Goal: Information Seeking & Learning: Learn about a topic

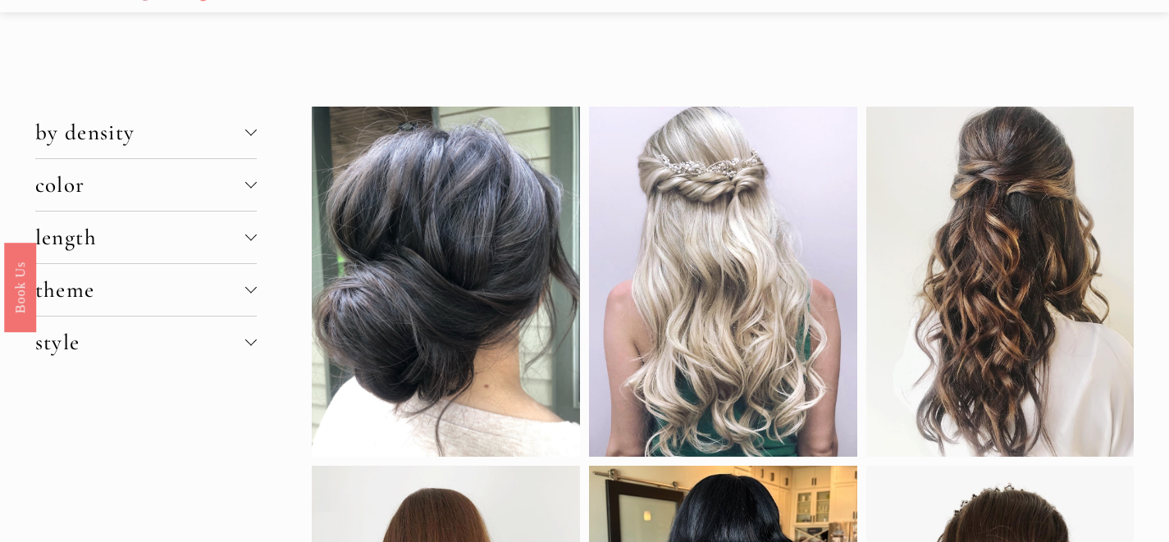
scroll to position [52, 0]
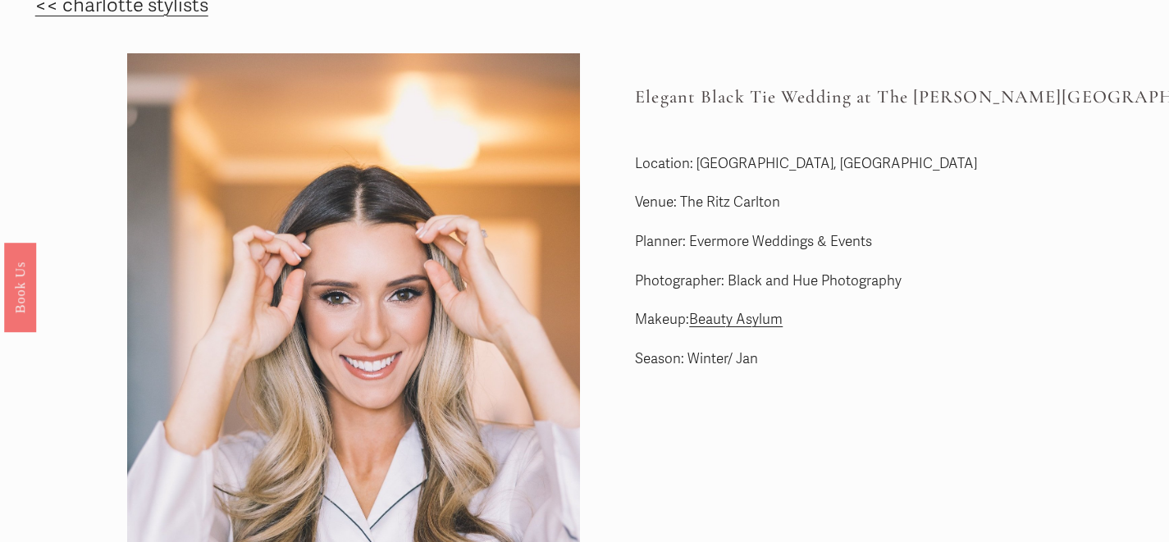
scroll to position [18, 0]
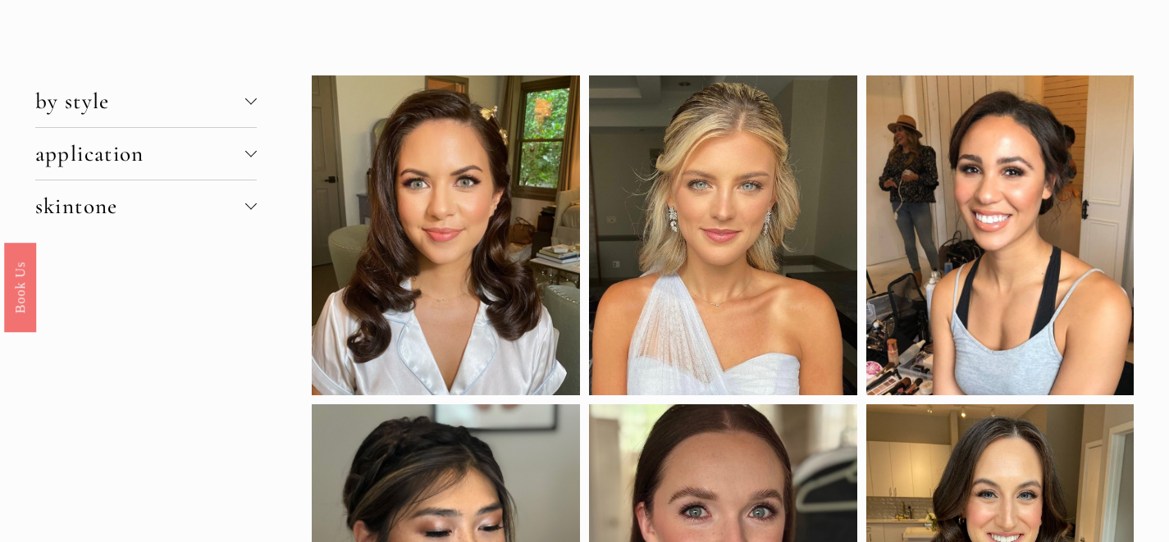
scroll to position [54, 0]
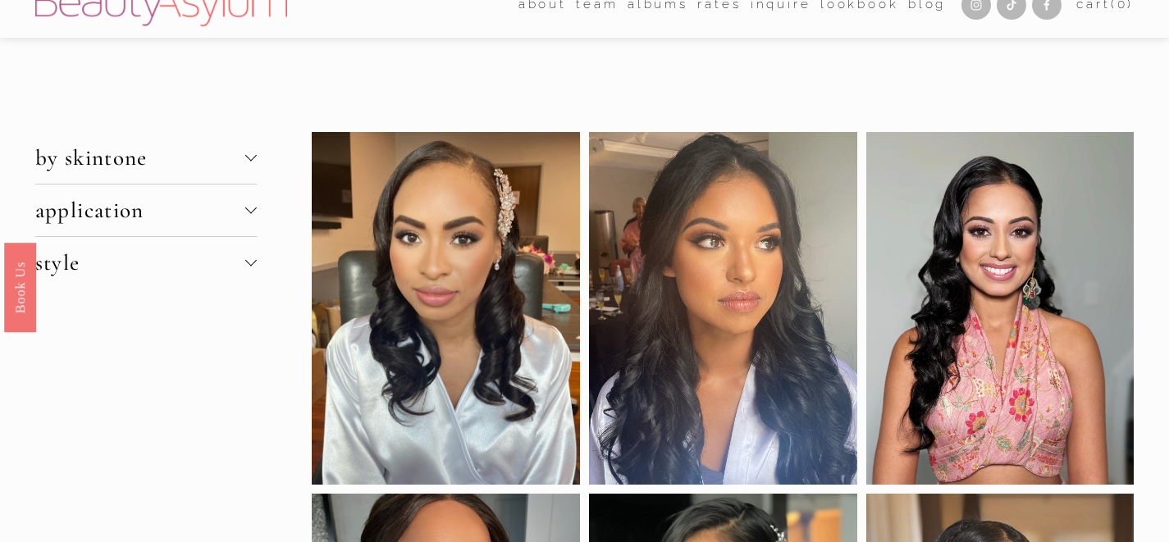
scroll to position [21, 0]
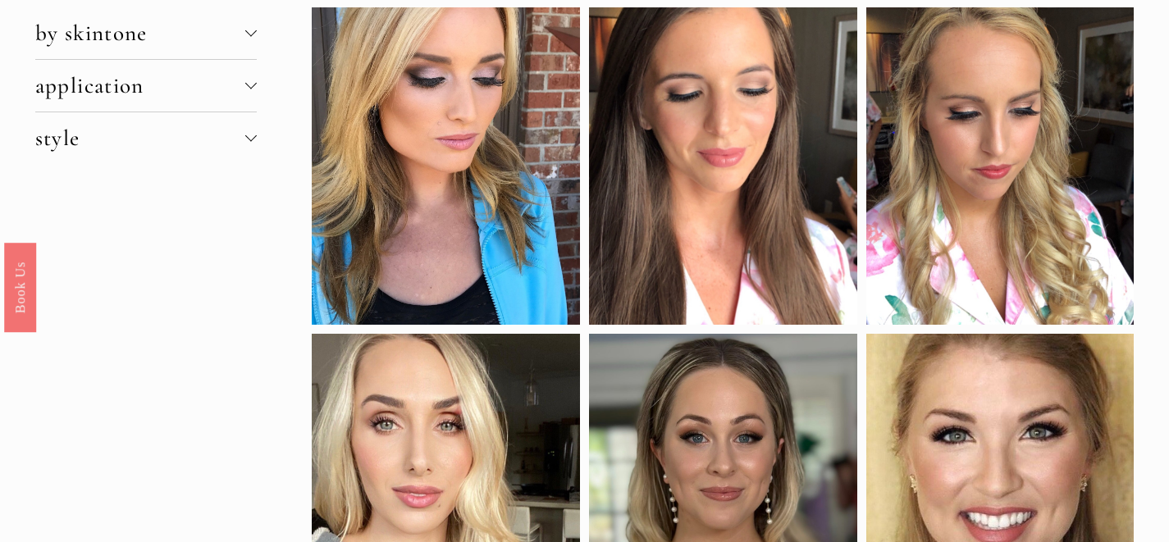
scroll to position [69, 0]
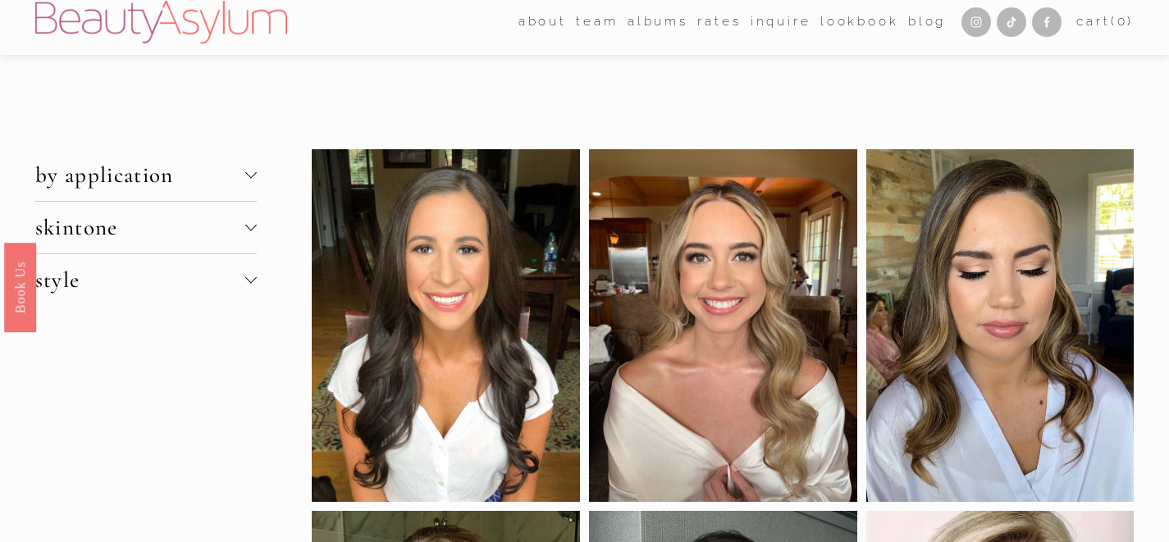
scroll to position [4, 0]
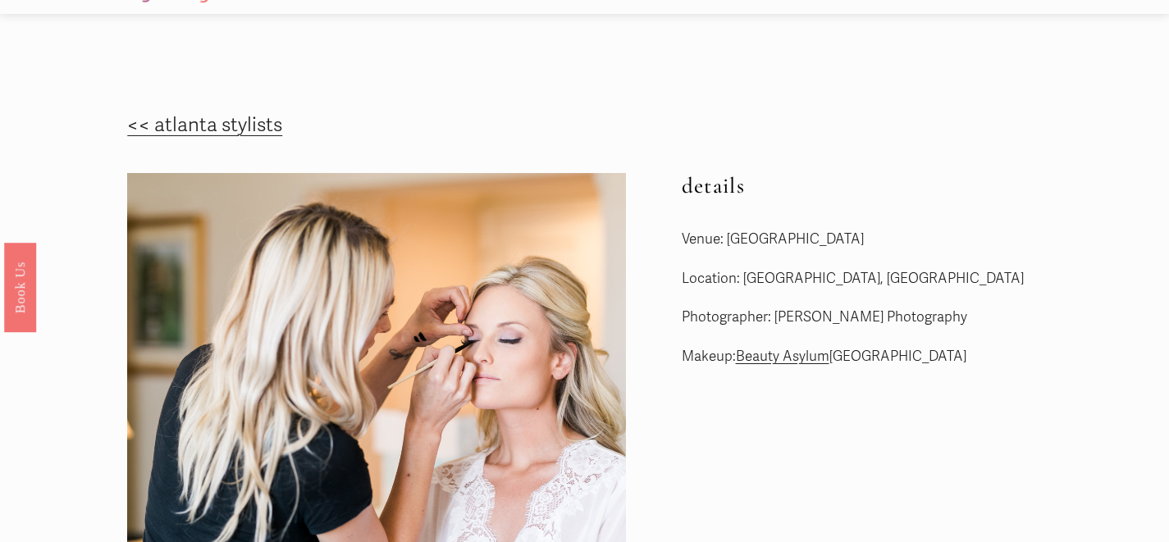
scroll to position [43, 0]
